Goal: Check status

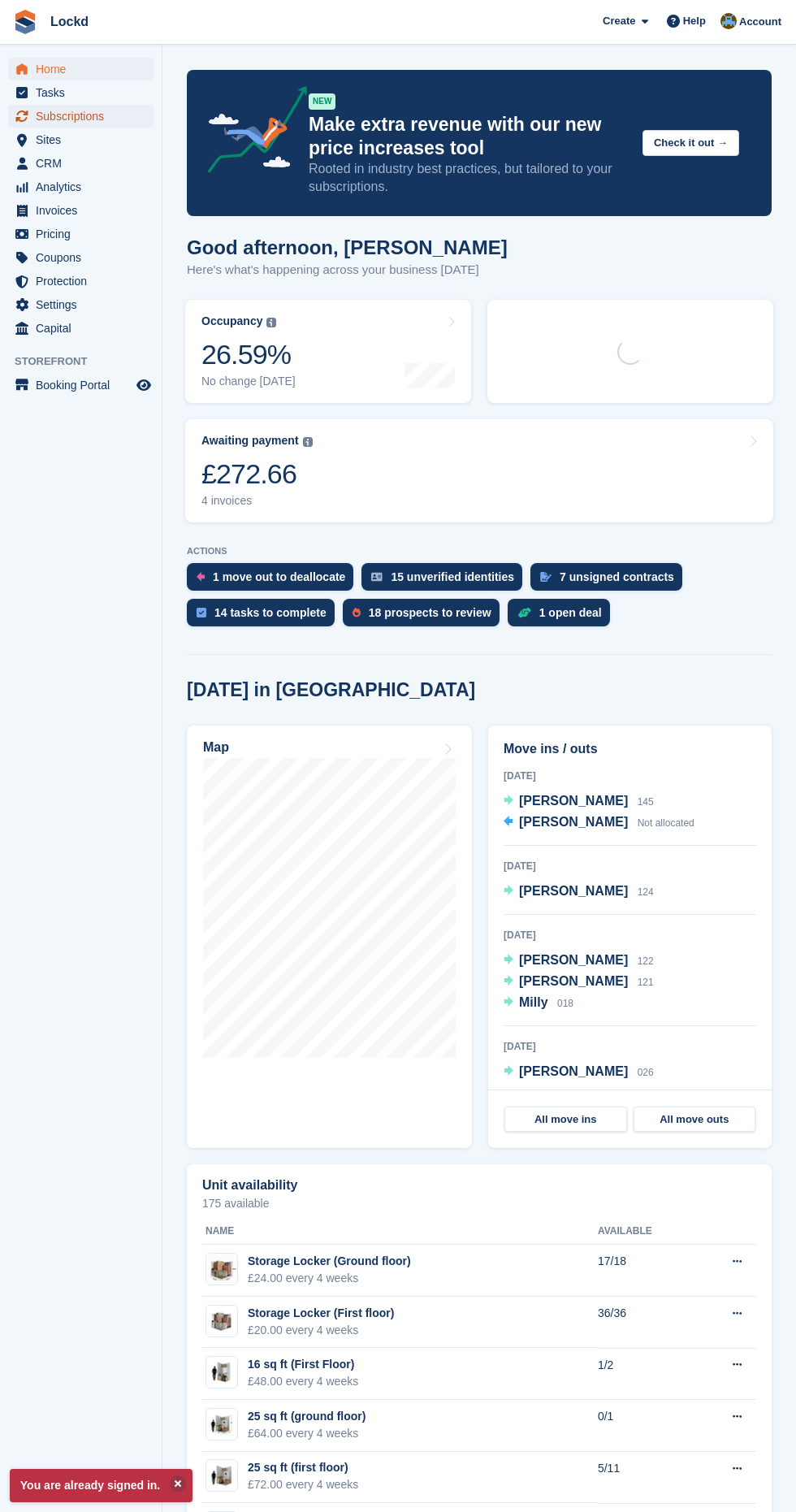
click at [101, 105] on span "Subscriptions" at bounding box center [84, 117] width 97 height 23
click at [65, 111] on span "Subscriptions" at bounding box center [84, 117] width 97 height 23
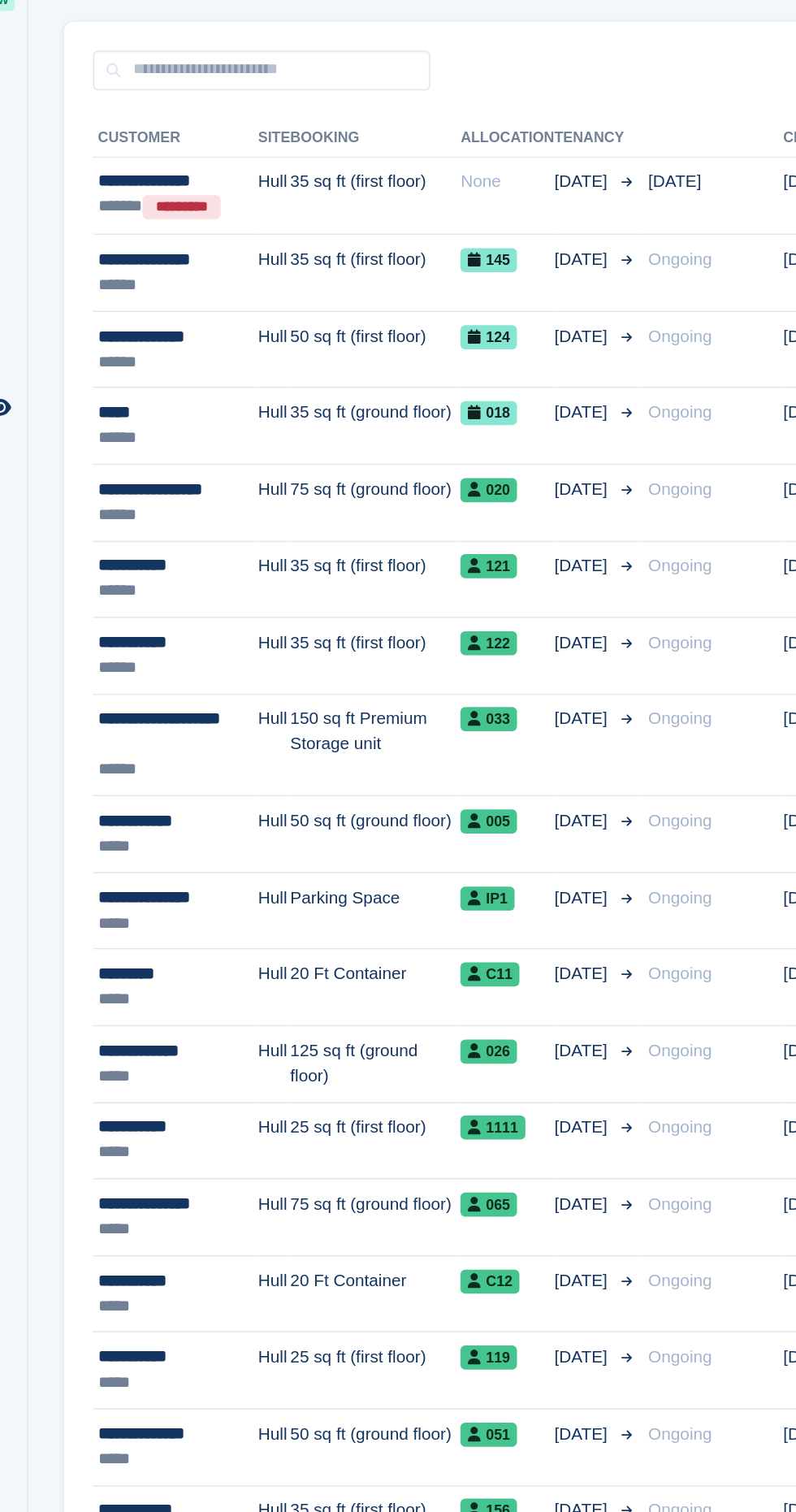
scroll to position [8, 0]
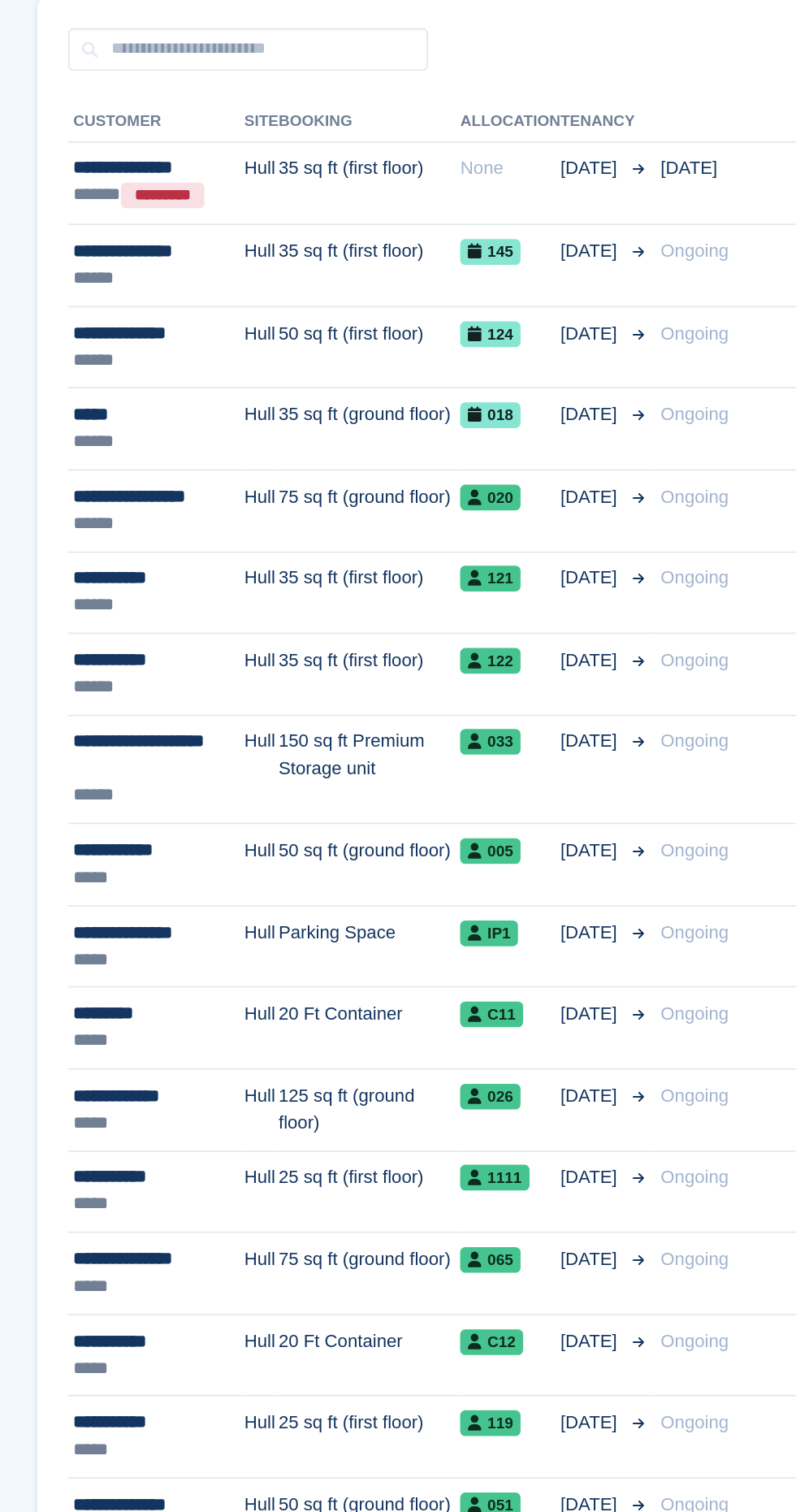
click at [387, 341] on td "35 sq ft (first floor)" at bounding box center [398, 343] width 116 height 52
